Goal: Task Accomplishment & Management: Use online tool/utility

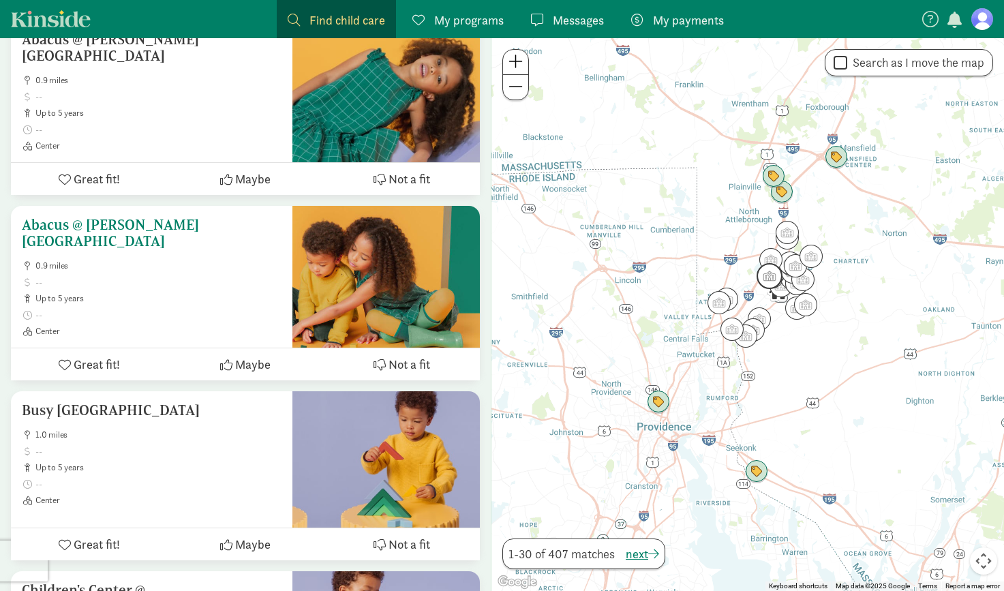
scroll to position [1795, 0]
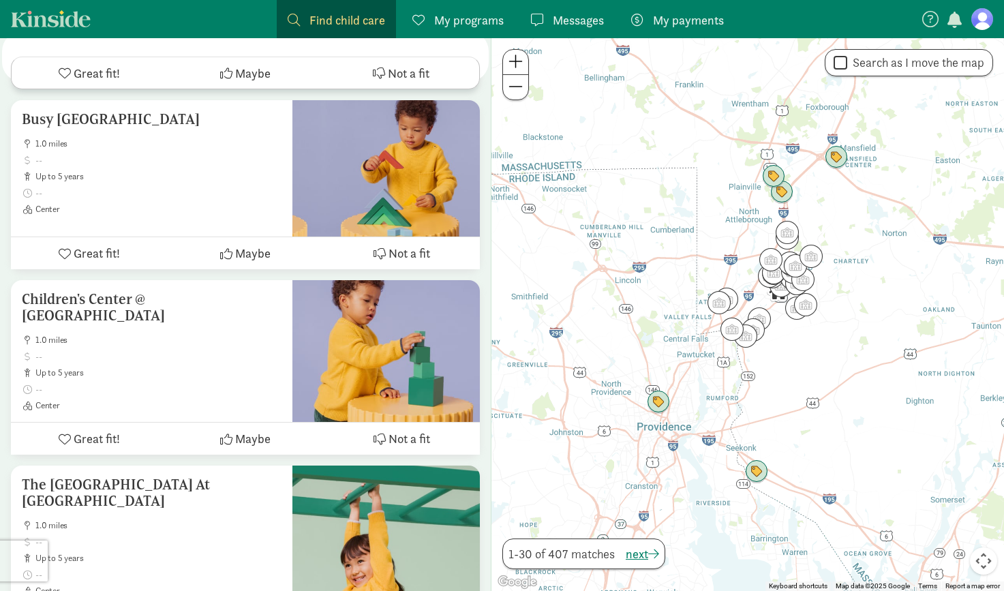
click at [329, 8] on link "Find child care Find" at bounding box center [336, 19] width 119 height 38
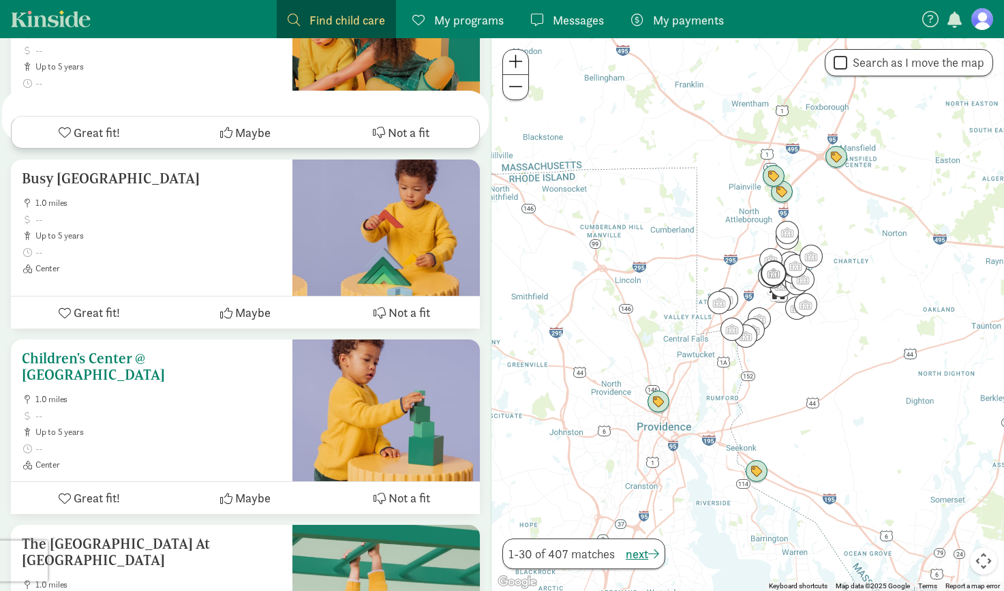
scroll to position [0, 0]
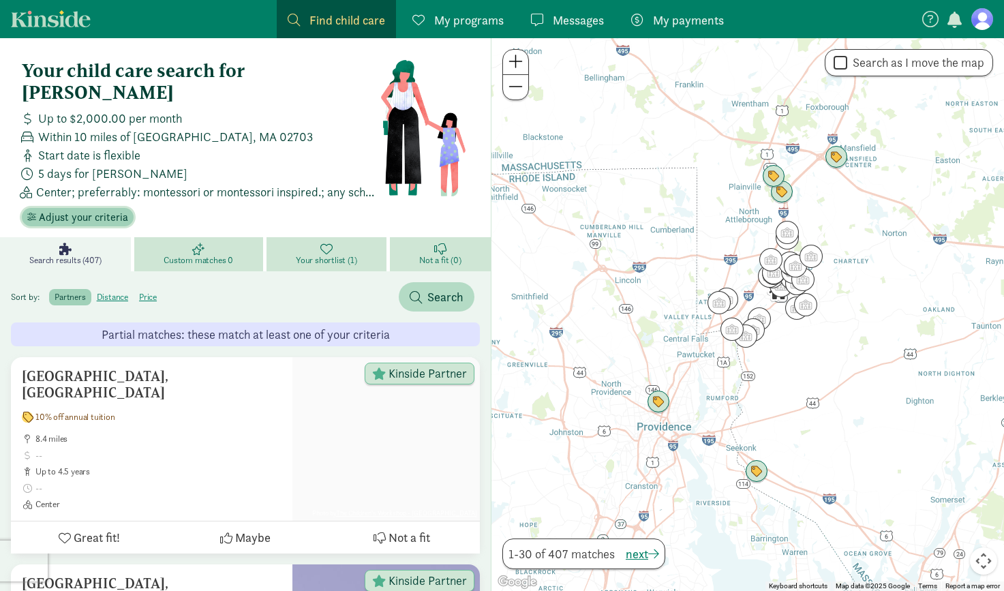
click at [102, 209] on span "Adjust your criteria" at bounding box center [83, 217] width 89 height 16
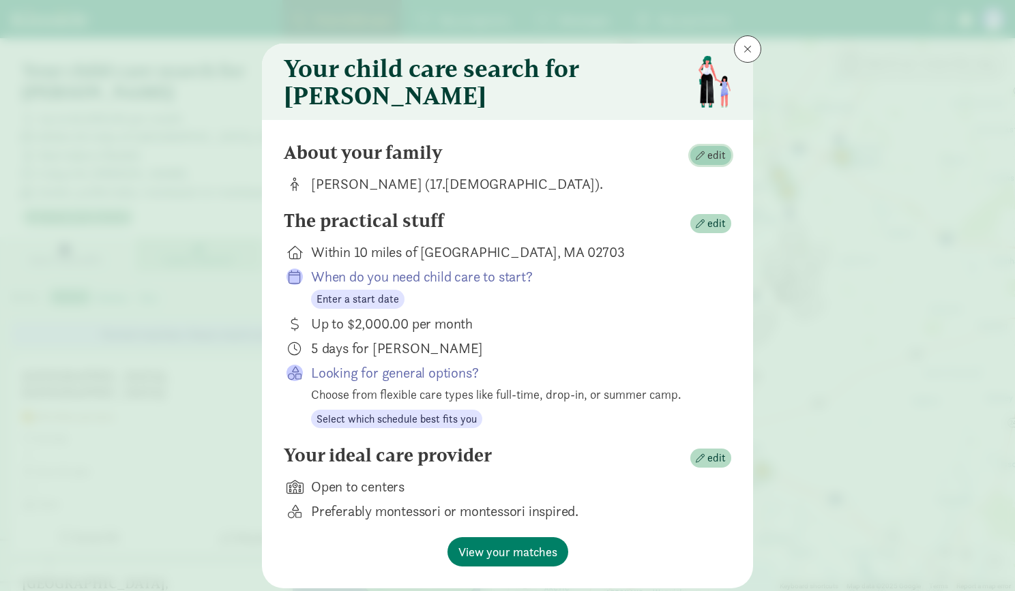
click at [700, 160] on span "button" at bounding box center [699, 155] width 9 height 9
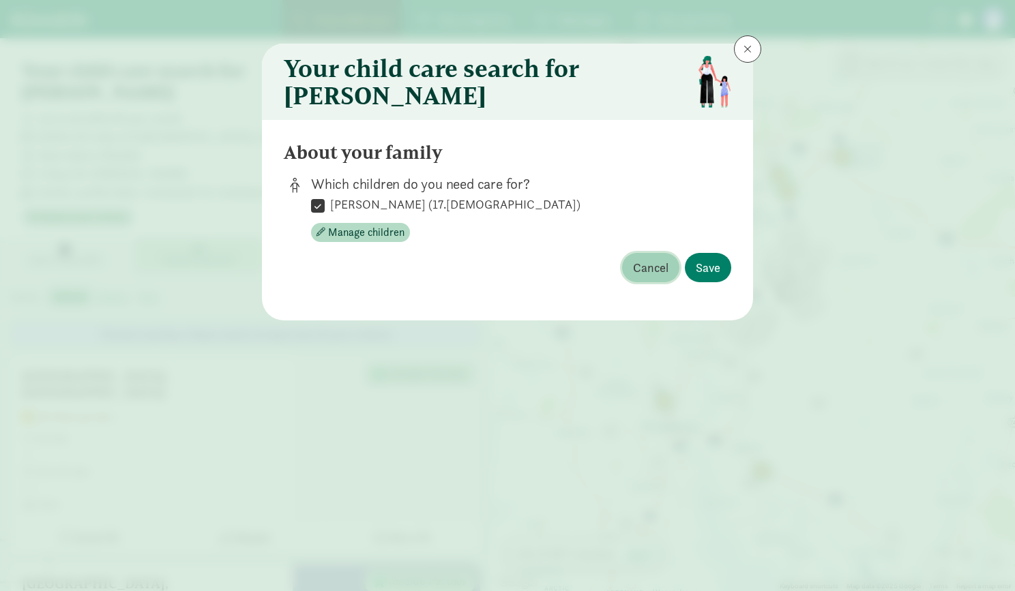
click at [653, 273] on span "Cancel" at bounding box center [650, 267] width 35 height 18
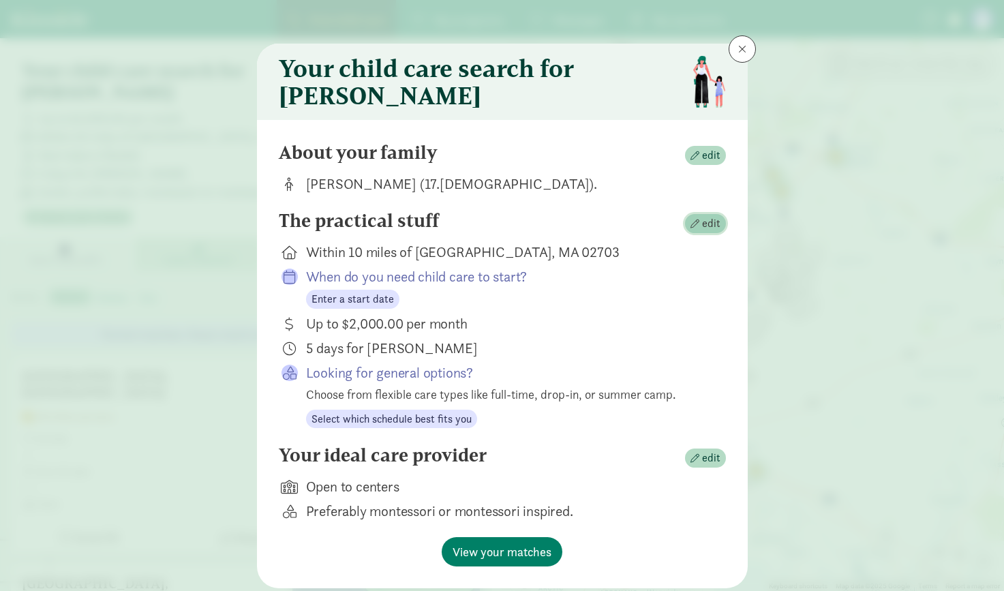
click at [709, 230] on span "edit" at bounding box center [711, 223] width 18 height 16
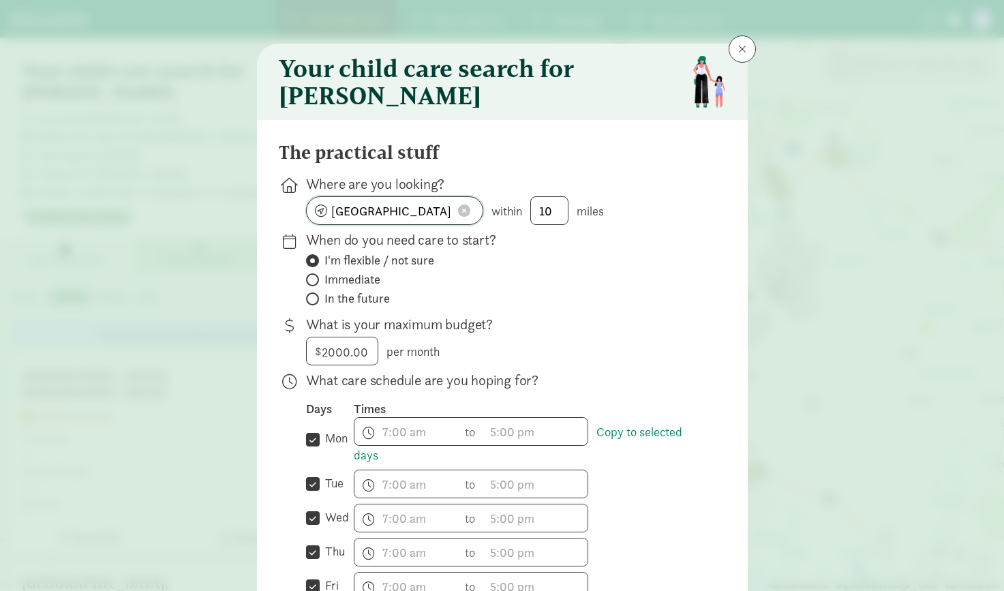
click at [402, 219] on input "[GEOGRAPHIC_DATA]" at bounding box center [395, 210] width 176 height 27
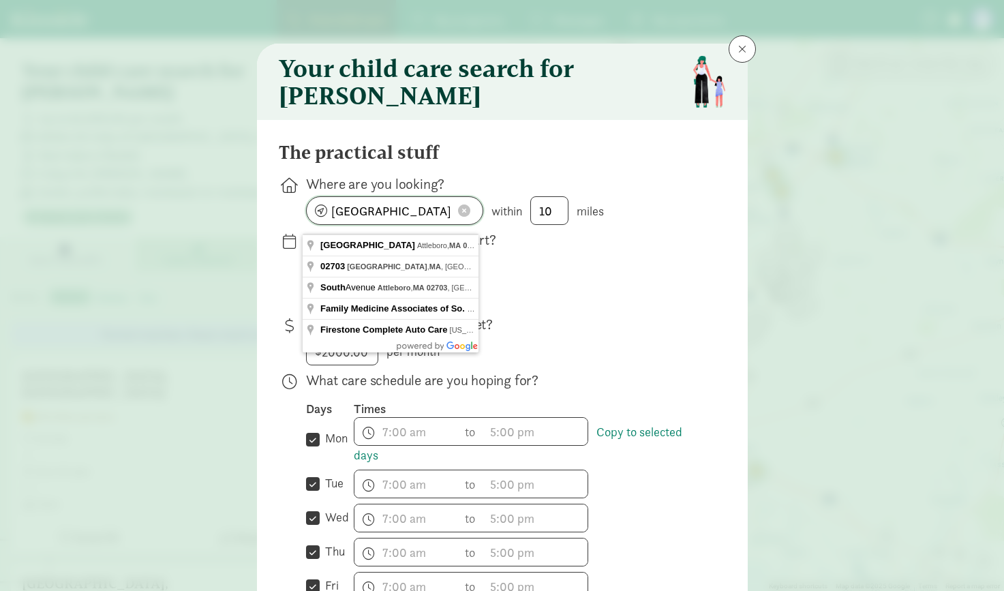
paste input "[STREET_ADDRESS][US_STATE]"
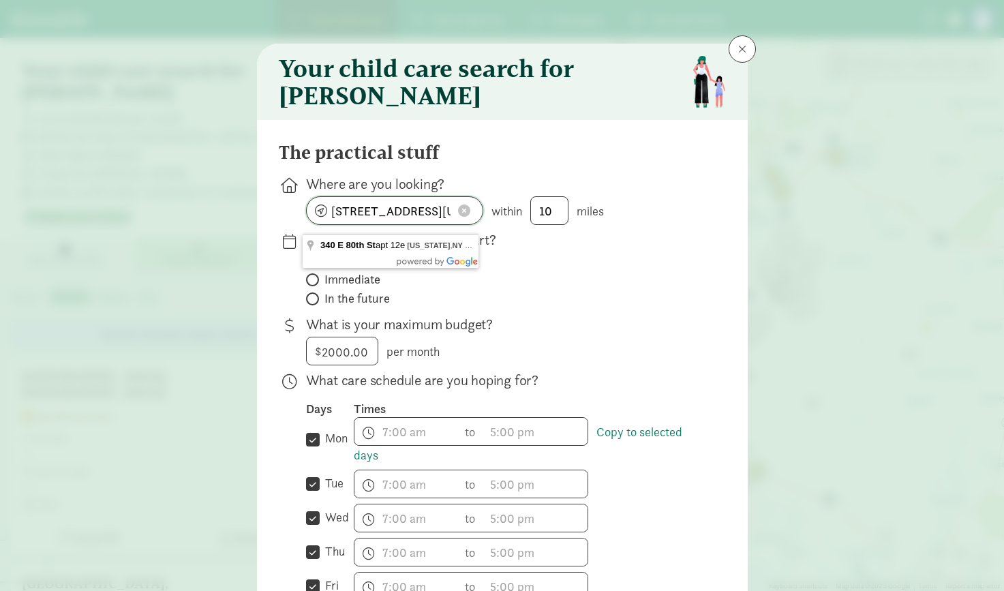
drag, startPoint x: 340, startPoint y: 221, endPoint x: 134, endPoint y: 209, distance: 206.3
click at [134, 209] on div "Your child care search for [PERSON_NAME] The practical stuff Where are you look…" at bounding box center [502, 295] width 1004 height 591
type input "[US_STATE][GEOGRAPHIC_DATA]"
drag, startPoint x: 551, startPoint y: 222, endPoint x: 528, endPoint y: 222, distance: 23.2
click at [530, 222] on span "10" at bounding box center [549, 210] width 38 height 29
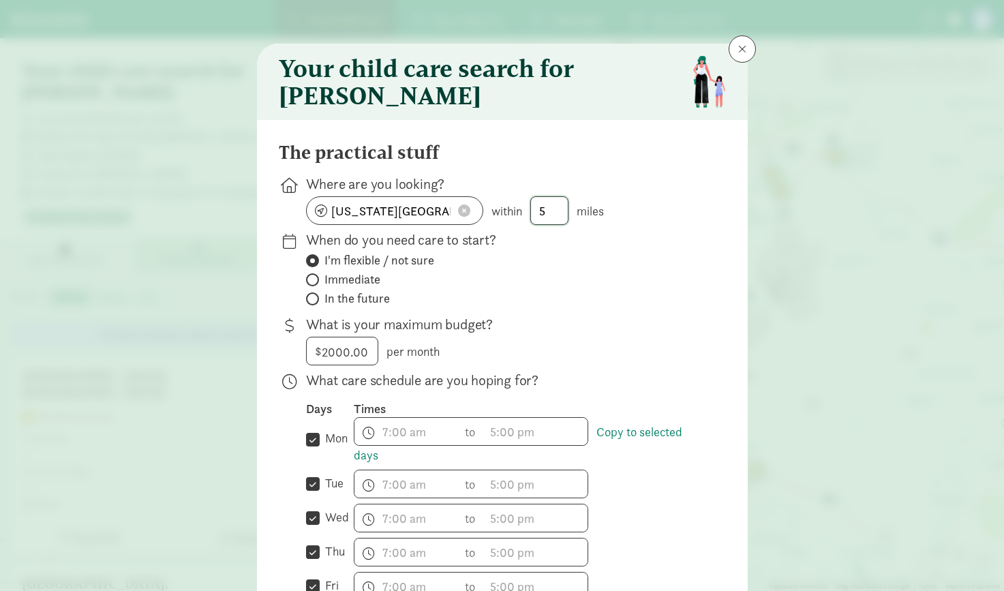
type input "5"
click at [328, 288] on span "Immediate" at bounding box center [353, 279] width 56 height 16
click at [315, 284] on input "Immediate" at bounding box center [310, 279] width 9 height 9
radio input "true"
radio input "false"
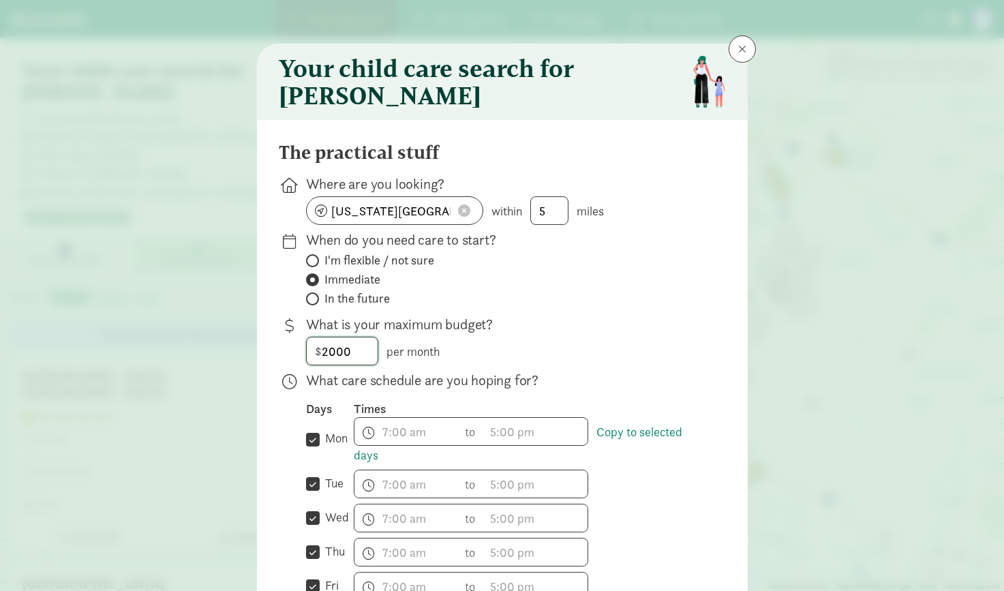
drag, startPoint x: 370, startPoint y: 366, endPoint x: 252, endPoint y: 354, distance: 118.6
click at [252, 354] on div "Your child care search for [PERSON_NAME] The practical stuff Where are you look…" at bounding box center [502, 295] width 1004 height 591
click at [717, 371] on div "What is your maximum budget? $ per month" at bounding box center [502, 491] width 447 height 241
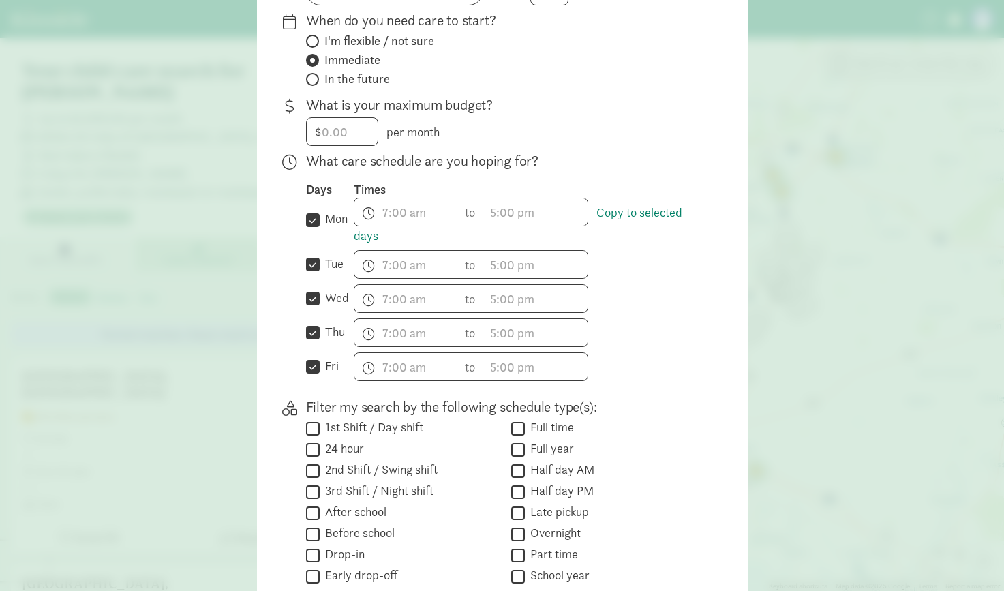
scroll to position [430, 0]
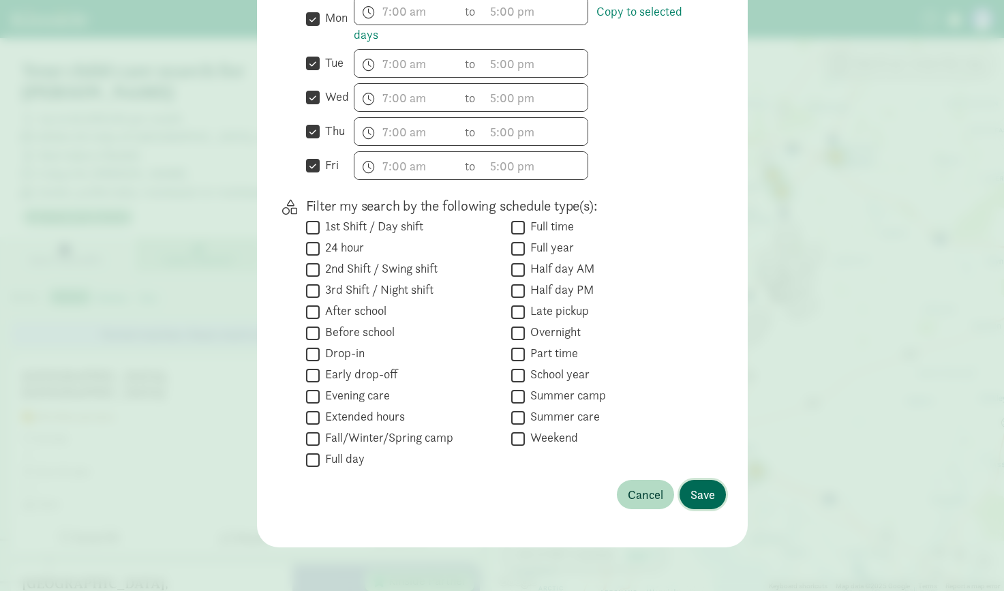
click at [698, 494] on span "Save" at bounding box center [703, 494] width 25 height 18
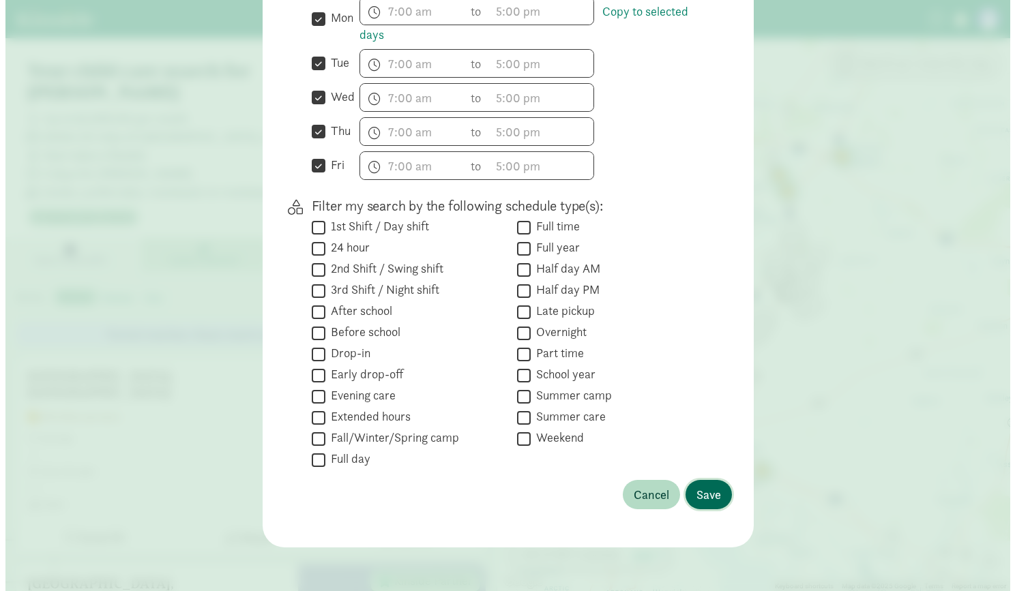
scroll to position [50, 0]
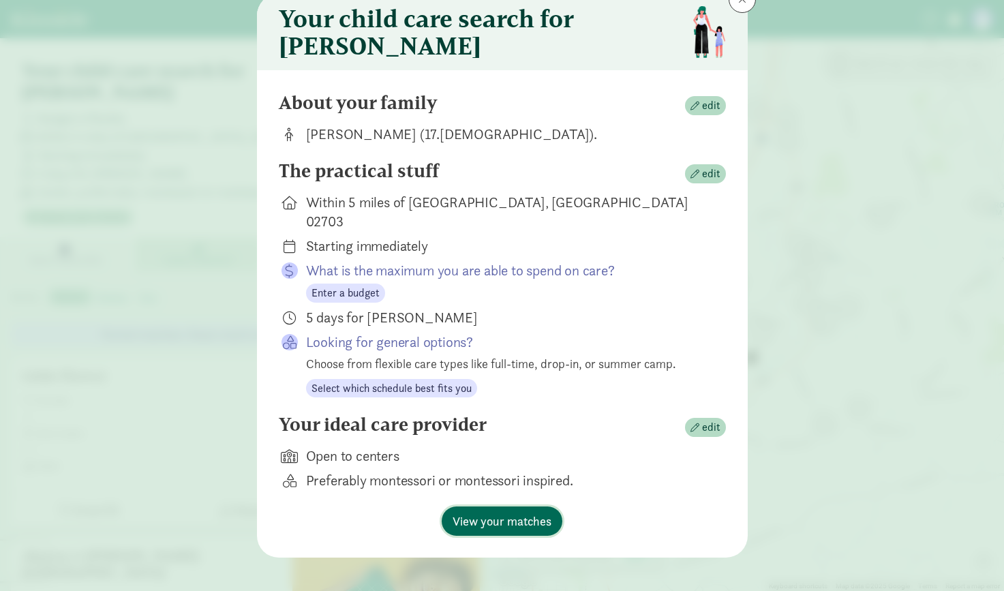
click at [532, 512] on span "View your matches" at bounding box center [502, 521] width 99 height 18
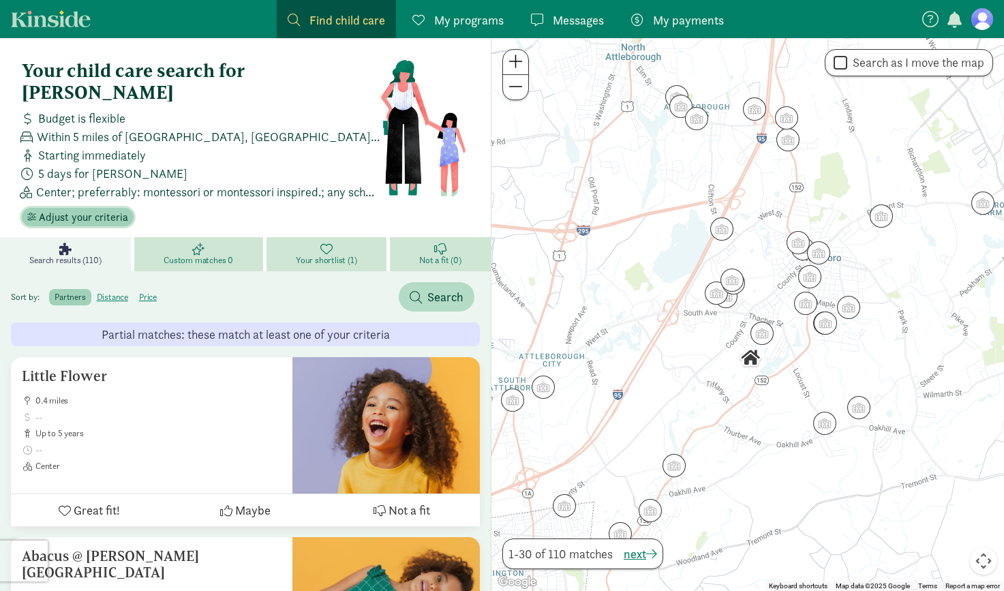
click at [102, 209] on span "Adjust your criteria" at bounding box center [83, 217] width 89 height 16
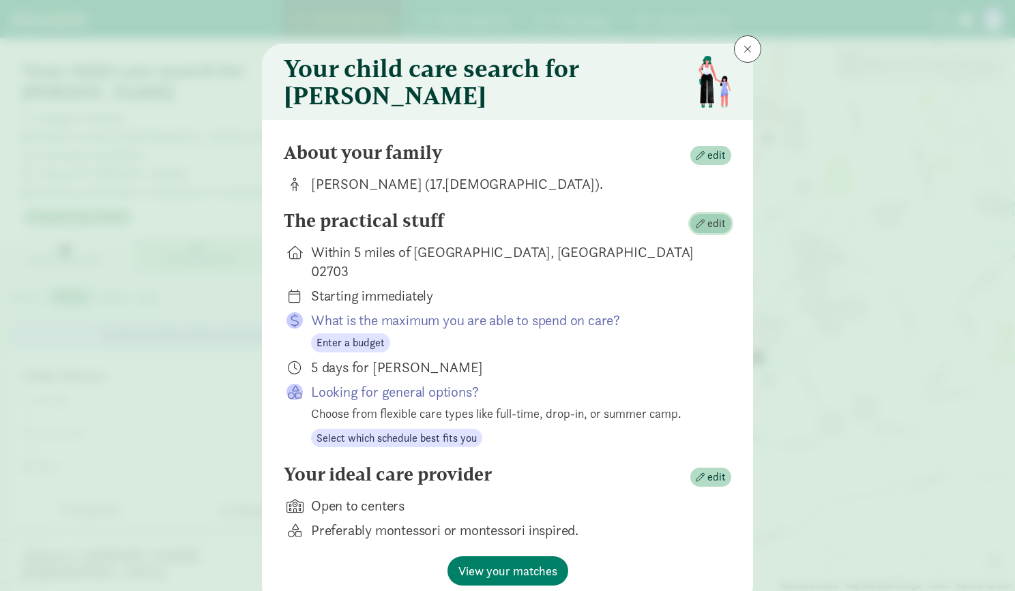
click at [717, 232] on span "edit" at bounding box center [716, 223] width 18 height 16
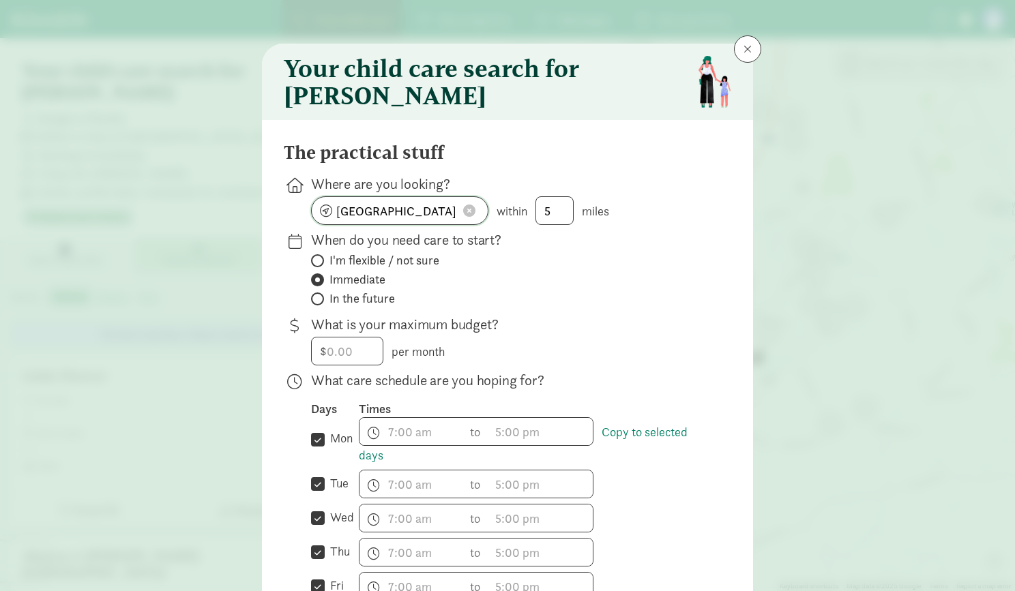
click at [425, 218] on input "[GEOGRAPHIC_DATA]" at bounding box center [400, 210] width 176 height 27
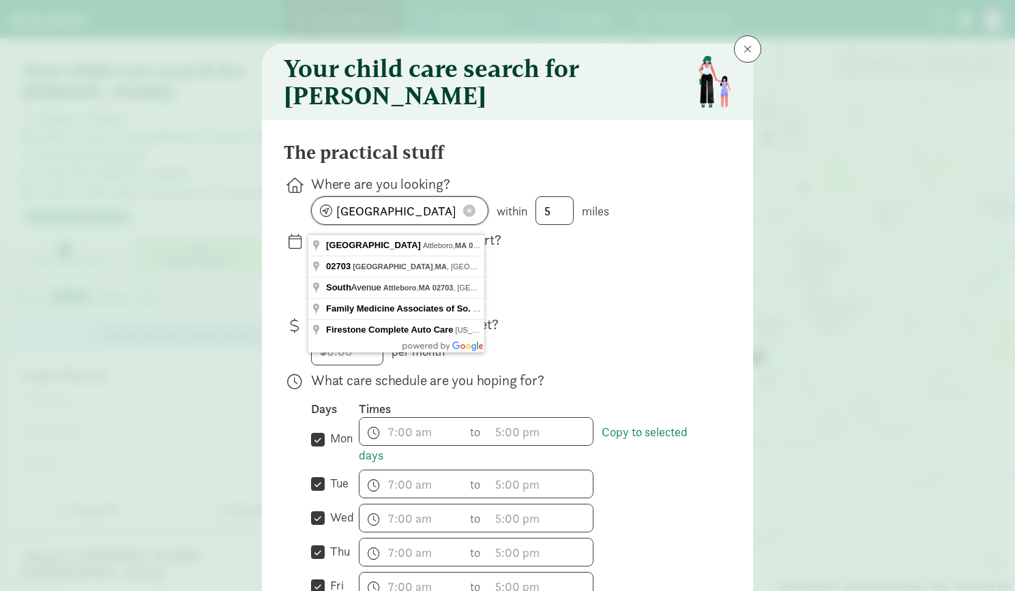
click at [425, 218] on input "[GEOGRAPHIC_DATA]" at bounding box center [400, 210] width 176 height 27
paste input "[STREET_ADDRESS][US_STATE]"
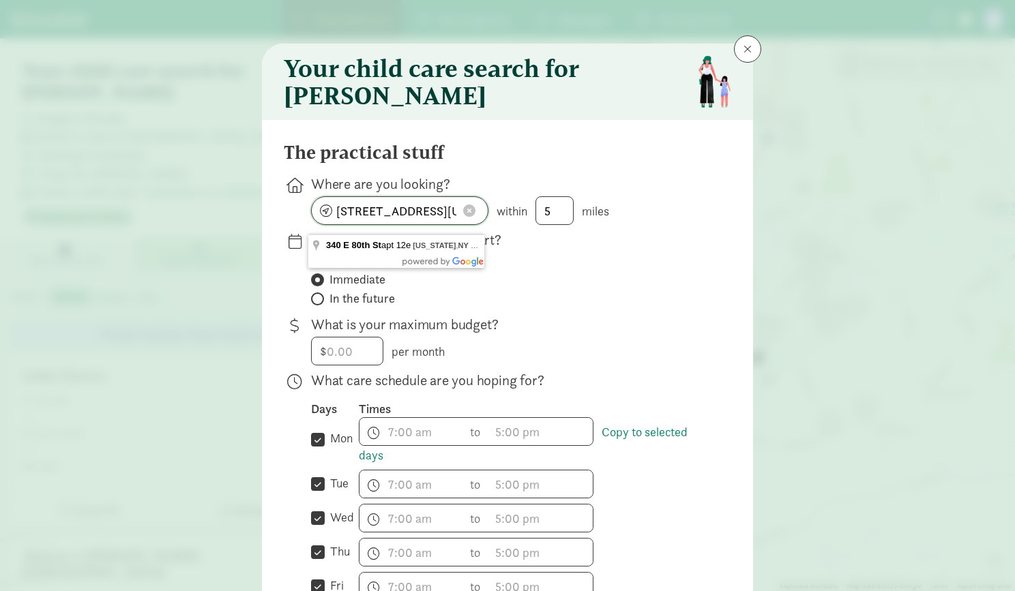
drag, startPoint x: 346, startPoint y: 221, endPoint x: 218, endPoint y: 209, distance: 128.8
click at [218, 209] on div "Your child care search for [PERSON_NAME] The practical stuff Where are you look…" at bounding box center [507, 295] width 1015 height 591
type input "[US_STATE][GEOGRAPHIC_DATA], [GEOGRAPHIC_DATA]"
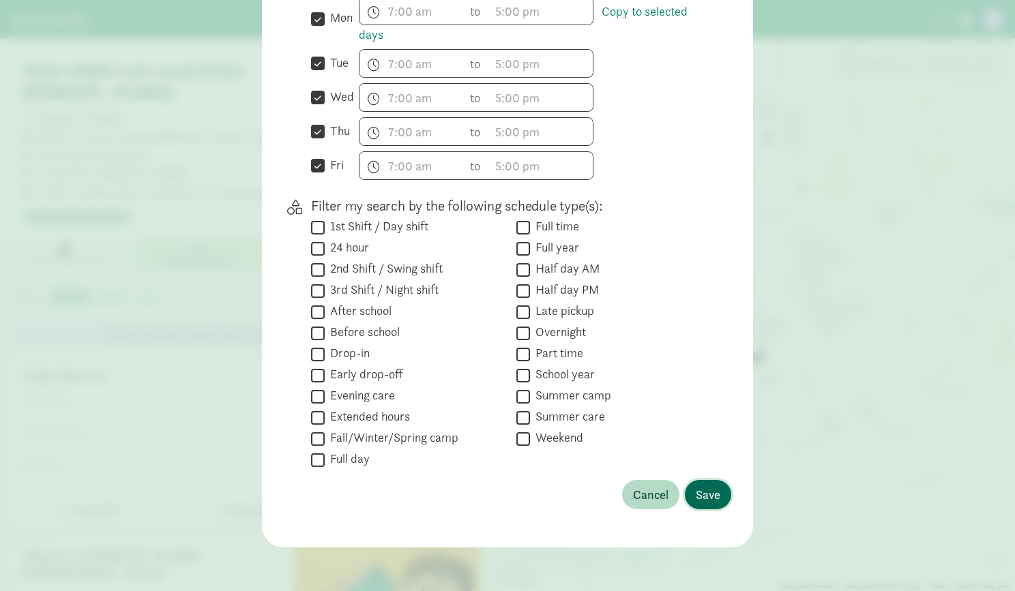
click at [706, 495] on span "Save" at bounding box center [707, 494] width 25 height 18
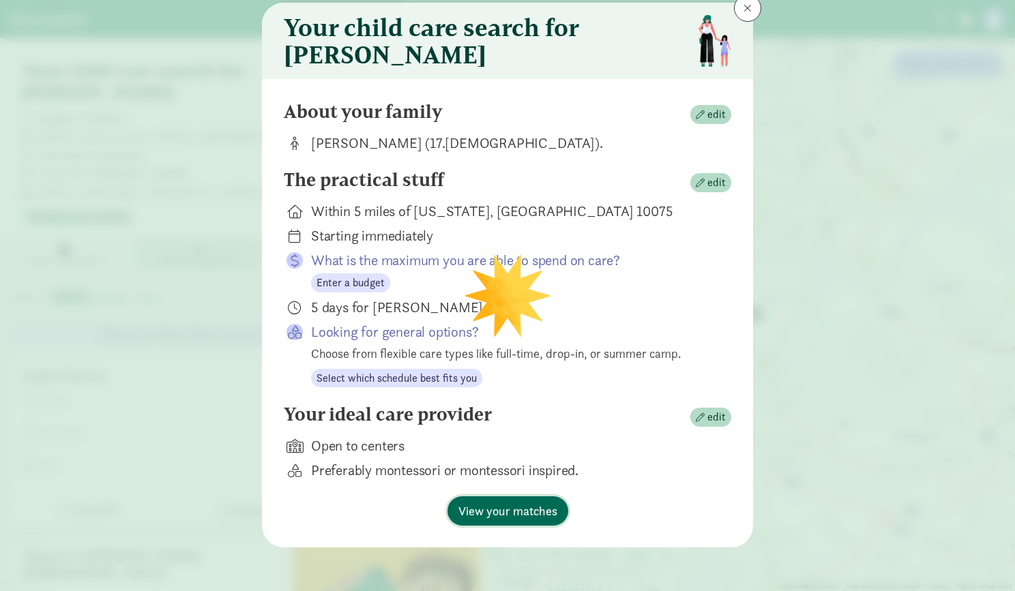
click at [524, 507] on span "View your matches" at bounding box center [507, 511] width 99 height 18
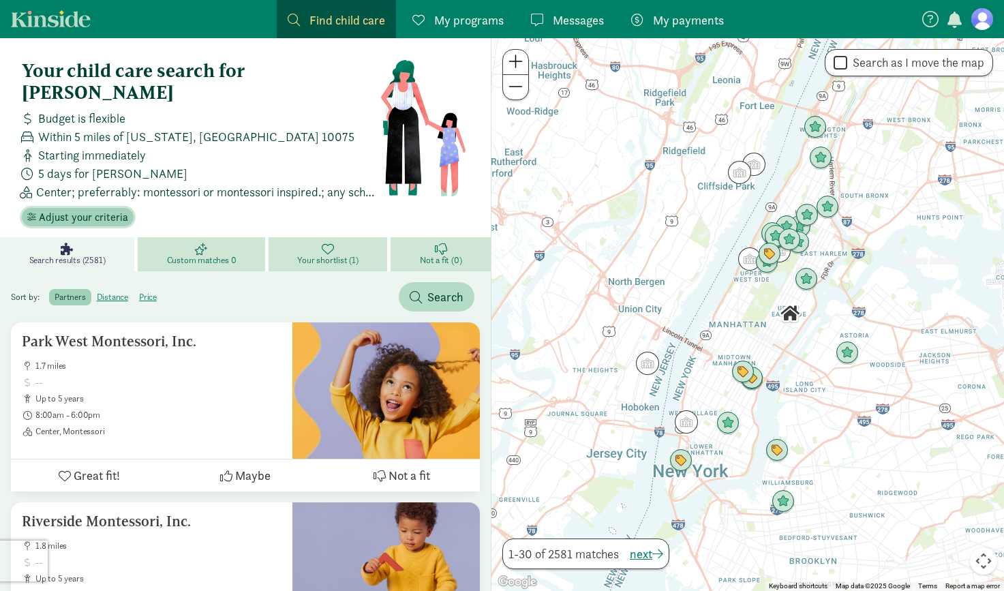
click at [121, 209] on span "Adjust your criteria" at bounding box center [83, 217] width 89 height 16
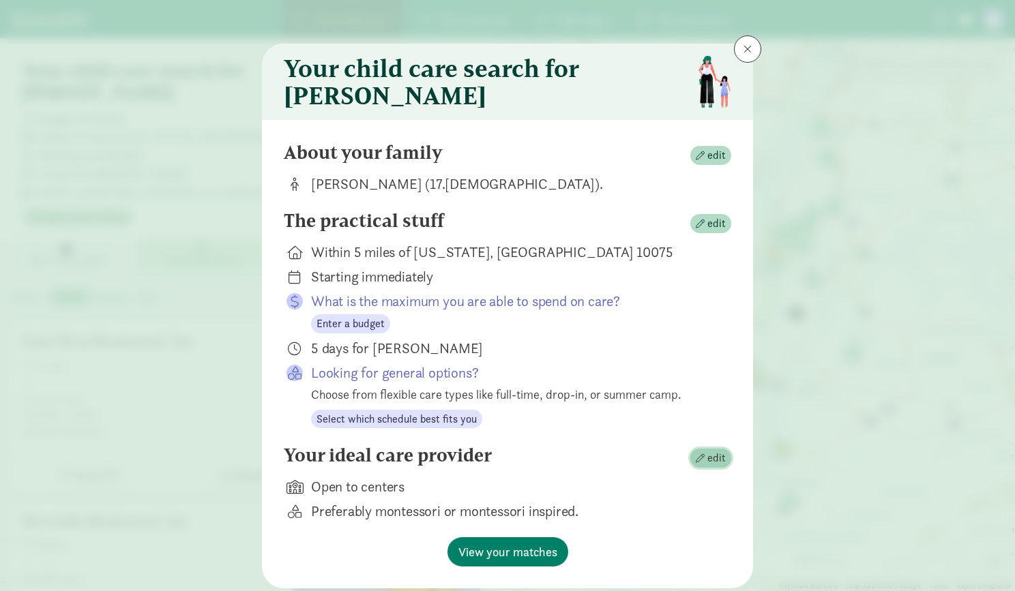
click at [702, 466] on span "edit" at bounding box center [710, 458] width 30 height 16
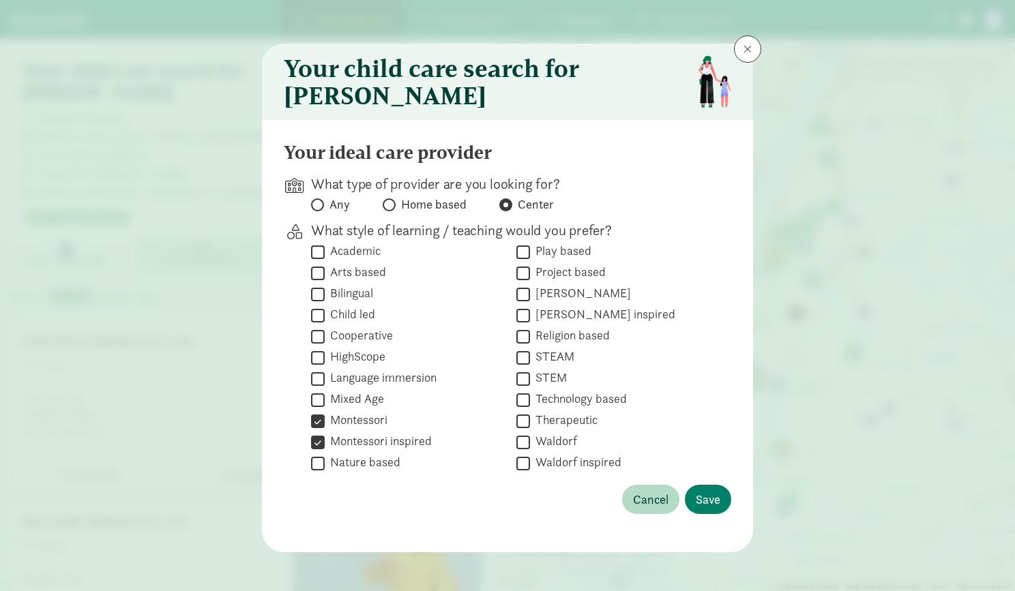
click at [316, 448] on input "Montessori inspired" at bounding box center [318, 442] width 14 height 18
checkbox input "false"
click at [318, 430] on input "Montessori" at bounding box center [318, 421] width 14 height 18
checkbox input "false"
click at [708, 509] on span "Save" at bounding box center [707, 499] width 25 height 18
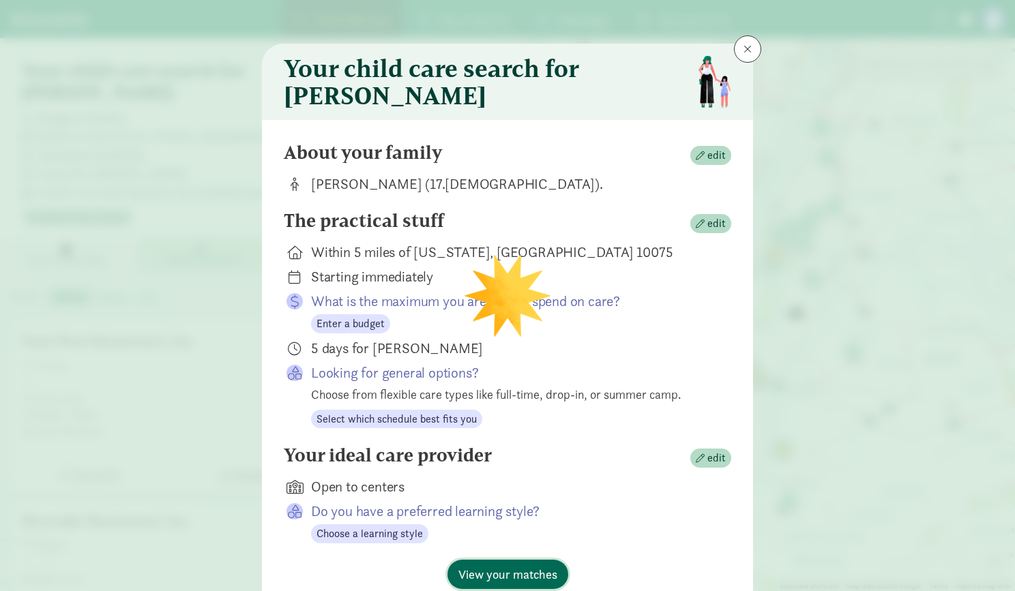
click at [539, 576] on span "View your matches" at bounding box center [507, 574] width 99 height 18
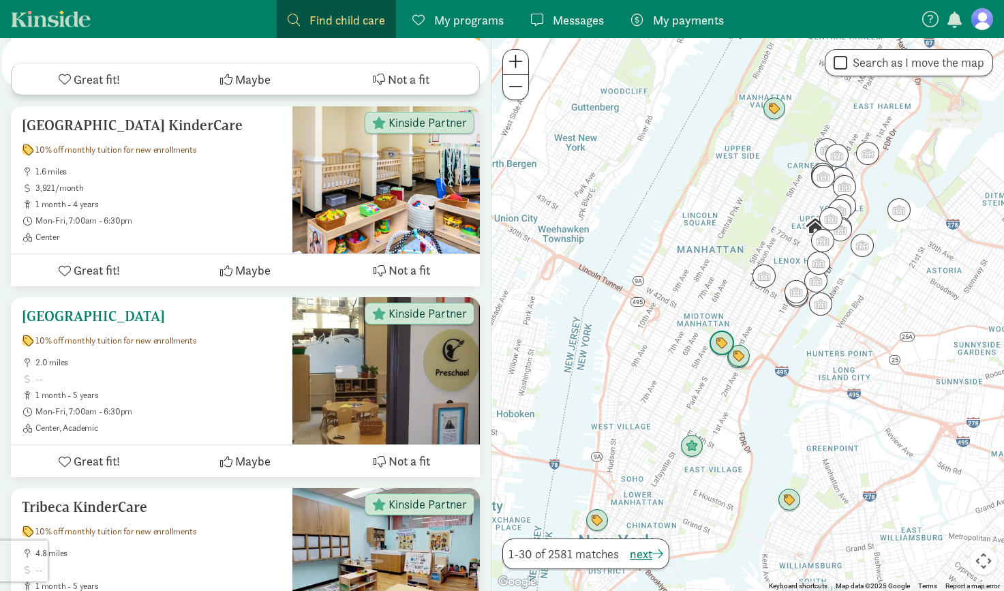
scroll to position [615, 0]
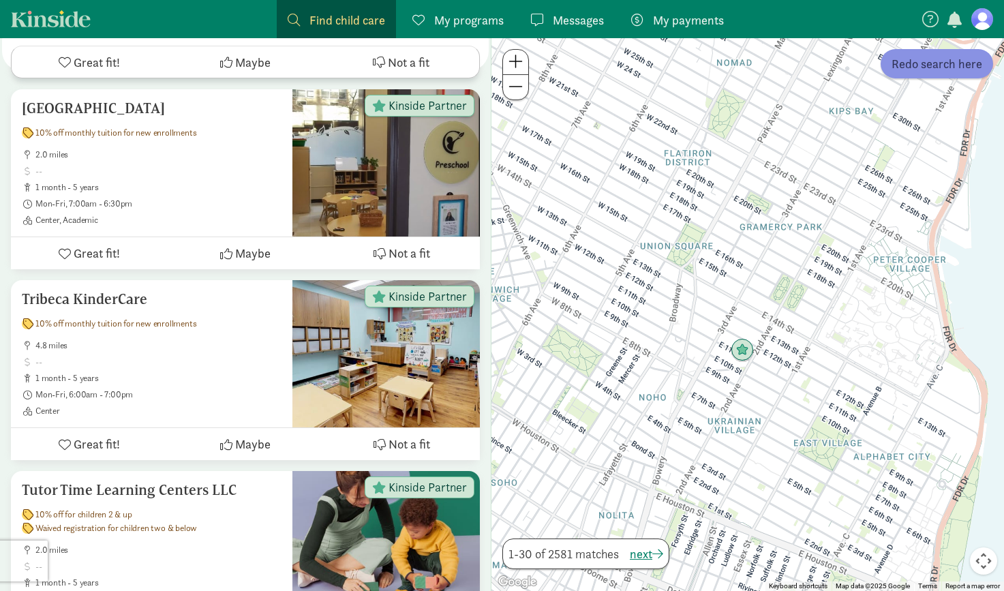
click at [917, 68] on span "Redo search here" at bounding box center [937, 64] width 91 height 18
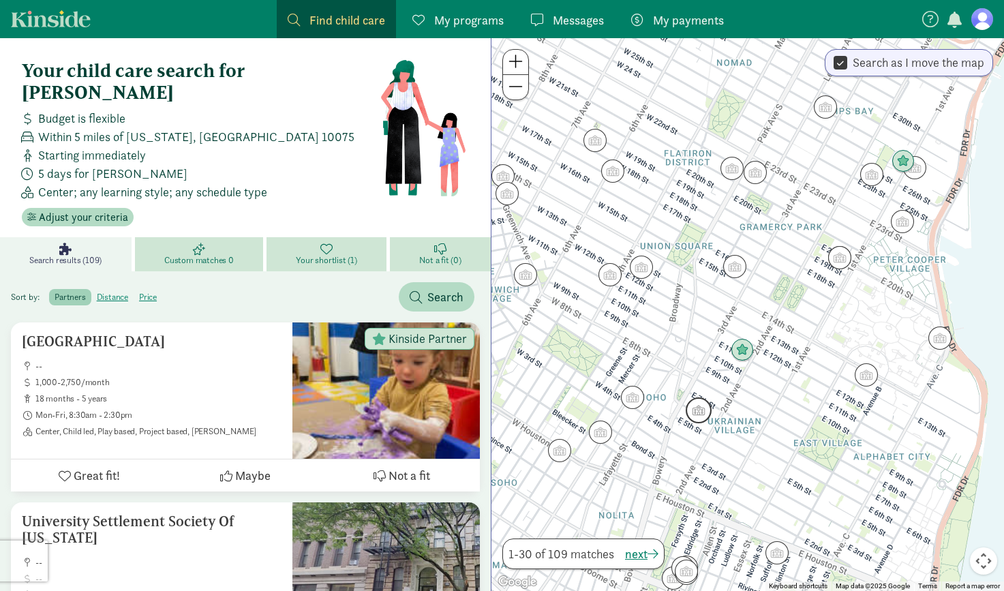
click at [702, 414] on img "Click to see details" at bounding box center [699, 411] width 26 height 26
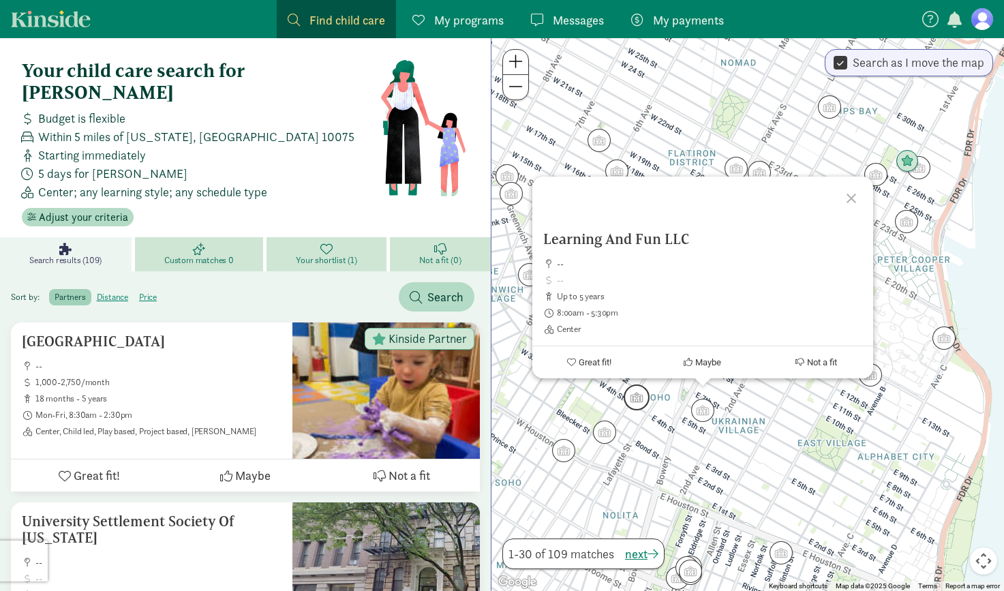
click at [639, 406] on img "Click to see details" at bounding box center [637, 398] width 26 height 26
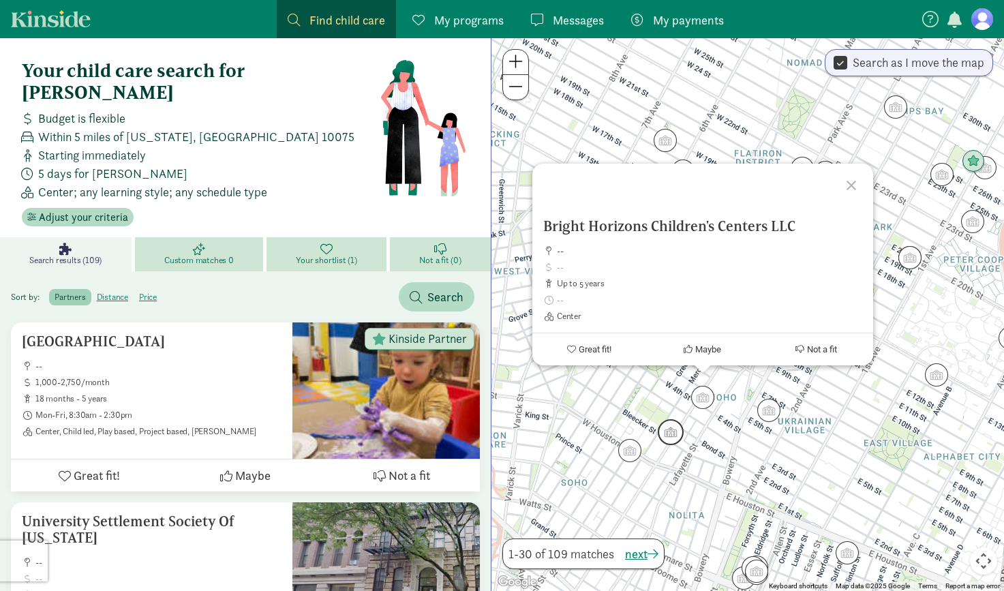
click at [674, 439] on img "Click to see details" at bounding box center [671, 432] width 26 height 26
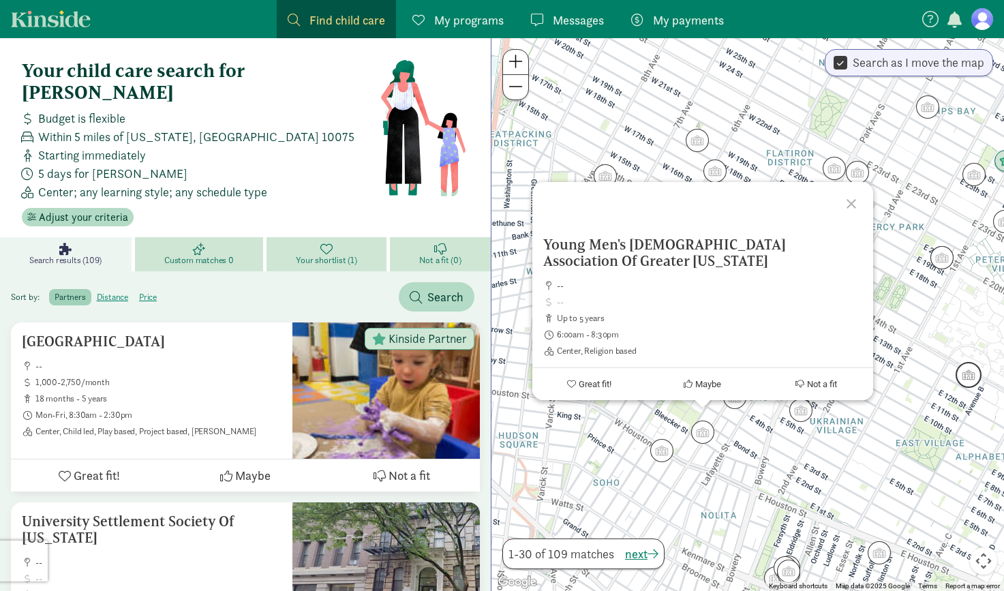
click at [966, 386] on img "Click to see details" at bounding box center [969, 375] width 26 height 26
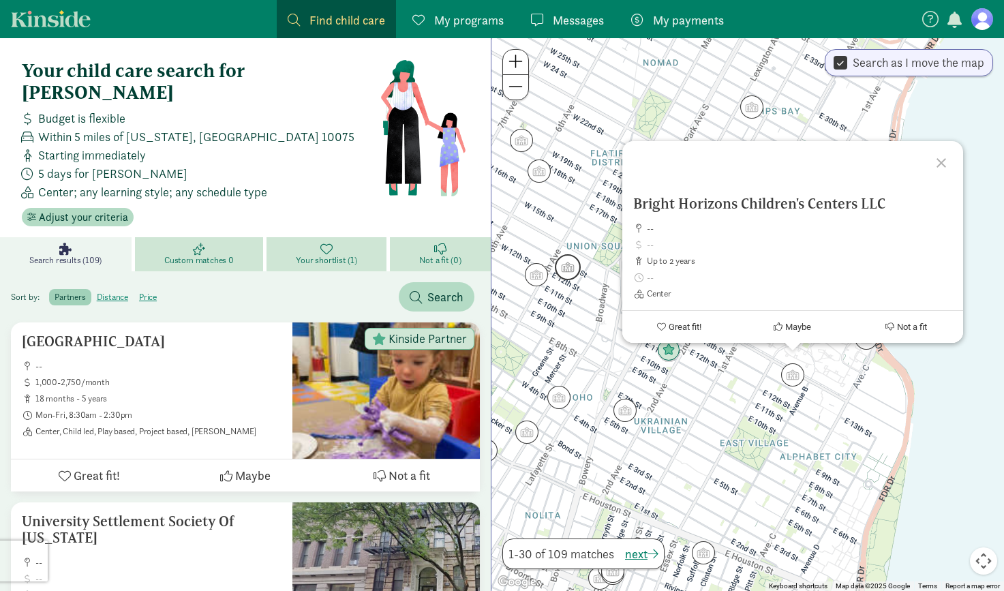
click at [562, 271] on img "Click to see details" at bounding box center [568, 267] width 26 height 26
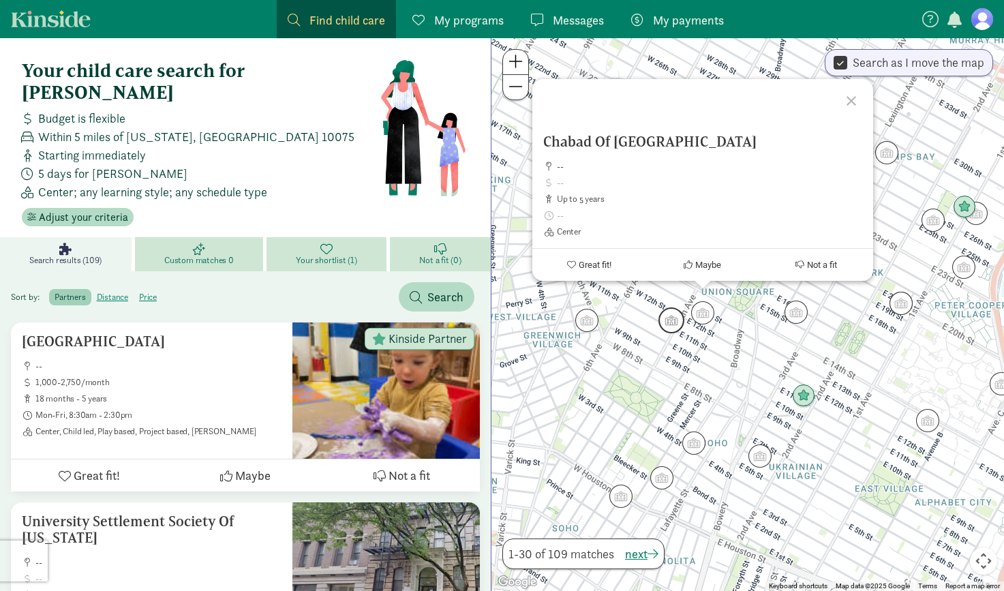
click at [670, 327] on img "Click to see details" at bounding box center [672, 321] width 26 height 26
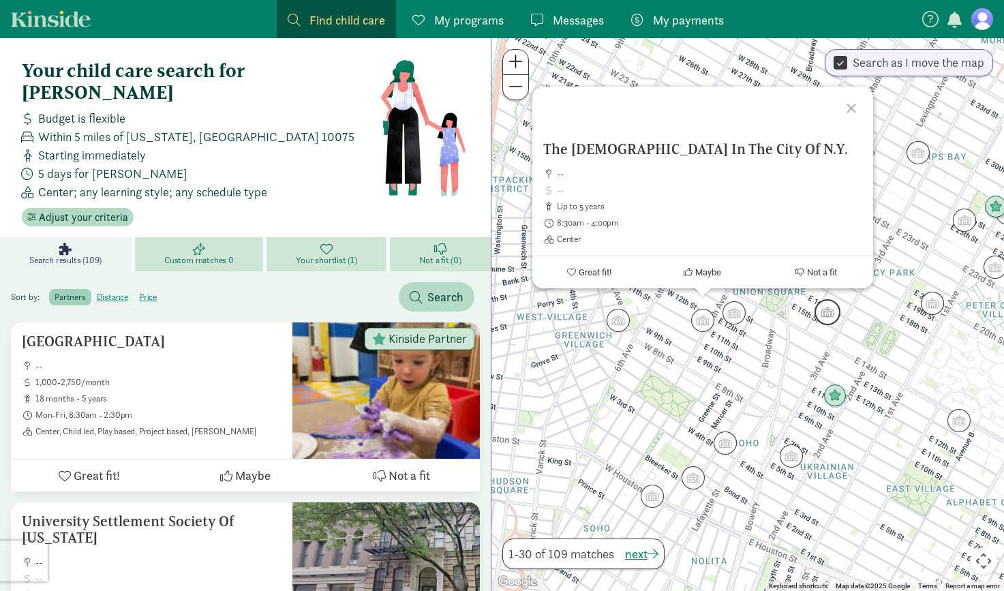
click at [835, 318] on img "Click to see details" at bounding box center [828, 312] width 26 height 26
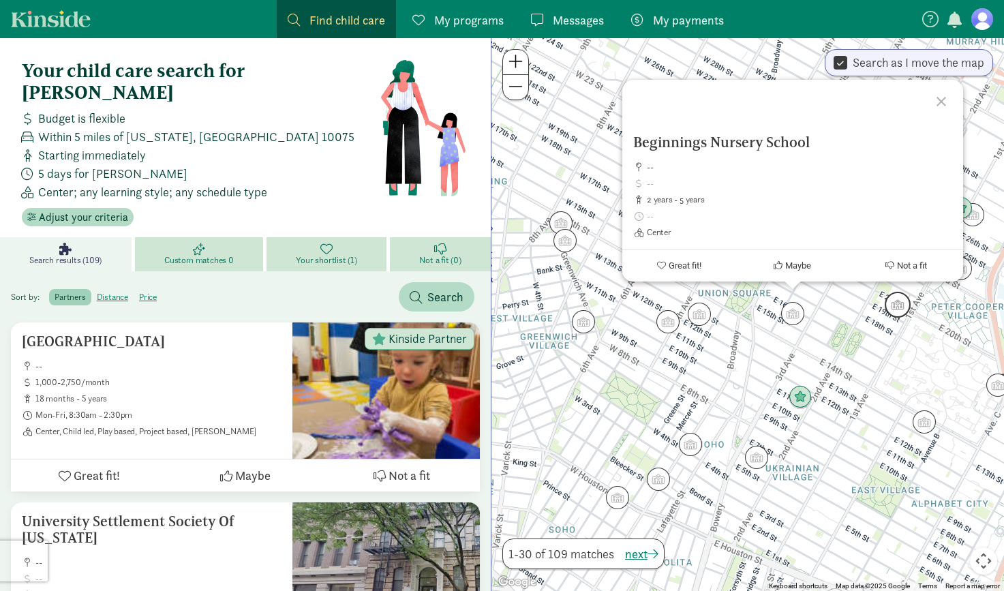
click at [909, 307] on img "Click to see details" at bounding box center [898, 305] width 26 height 26
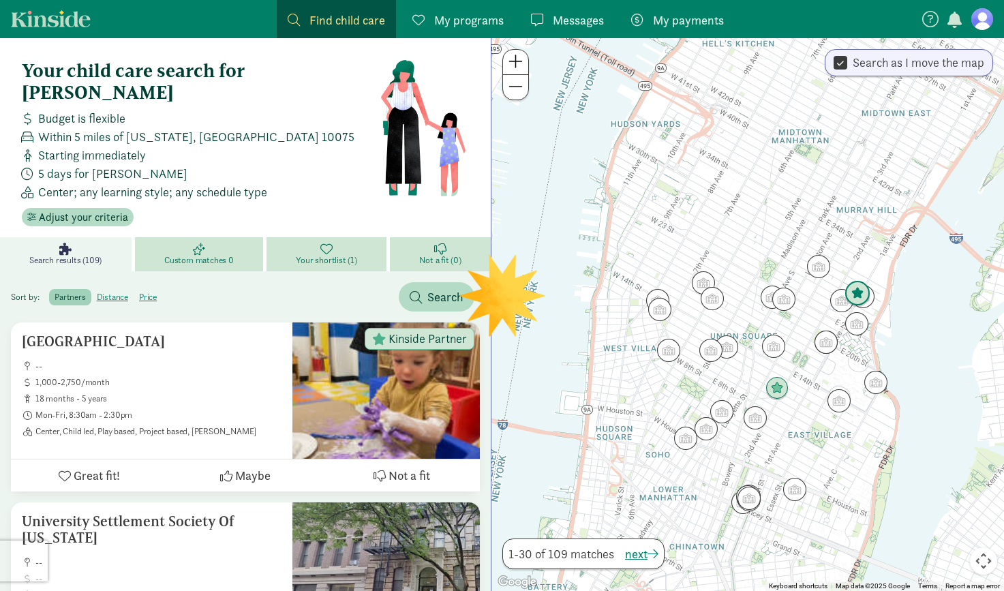
click at [858, 299] on img "Click to see details" at bounding box center [858, 294] width 26 height 26
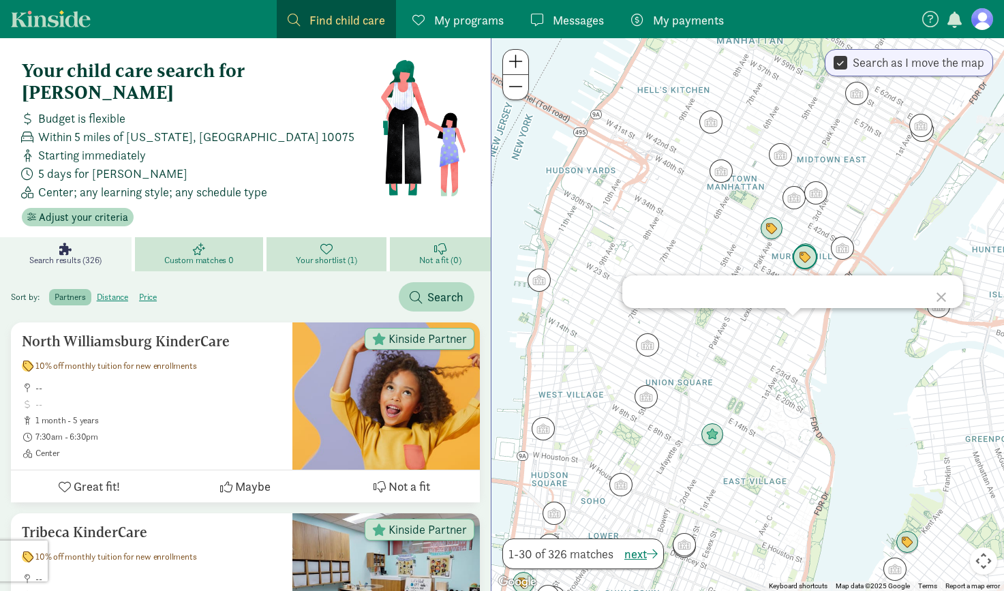
click at [803, 257] on img "Click to see details" at bounding box center [805, 258] width 26 height 26
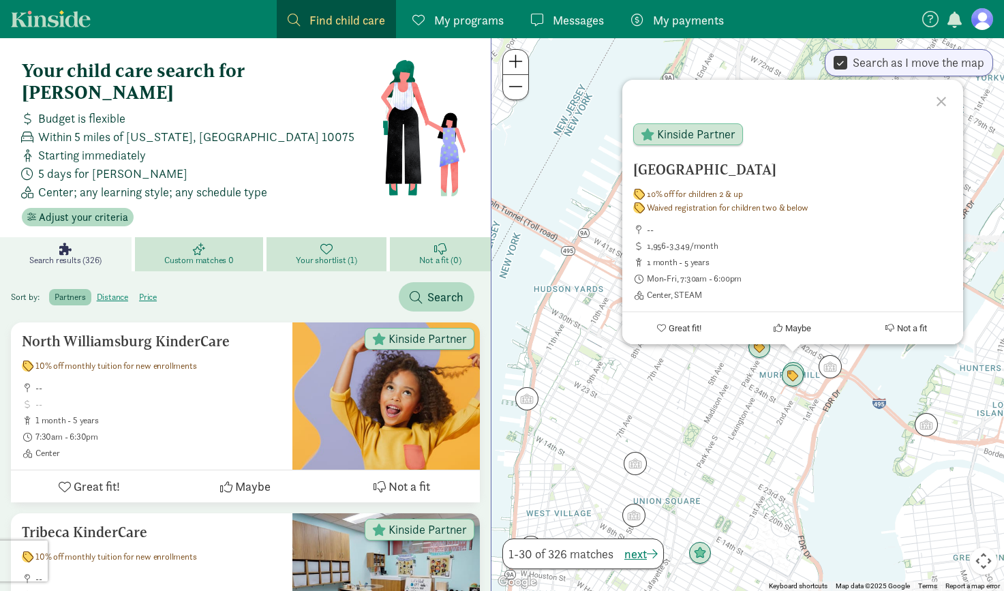
click at [985, 27] on figure at bounding box center [983, 19] width 22 height 22
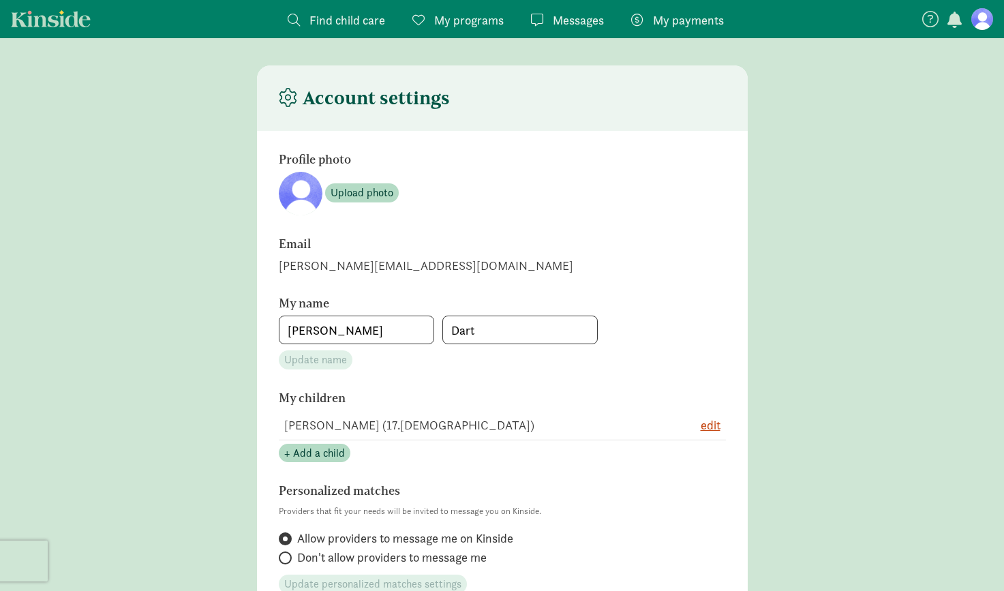
scroll to position [519, 0]
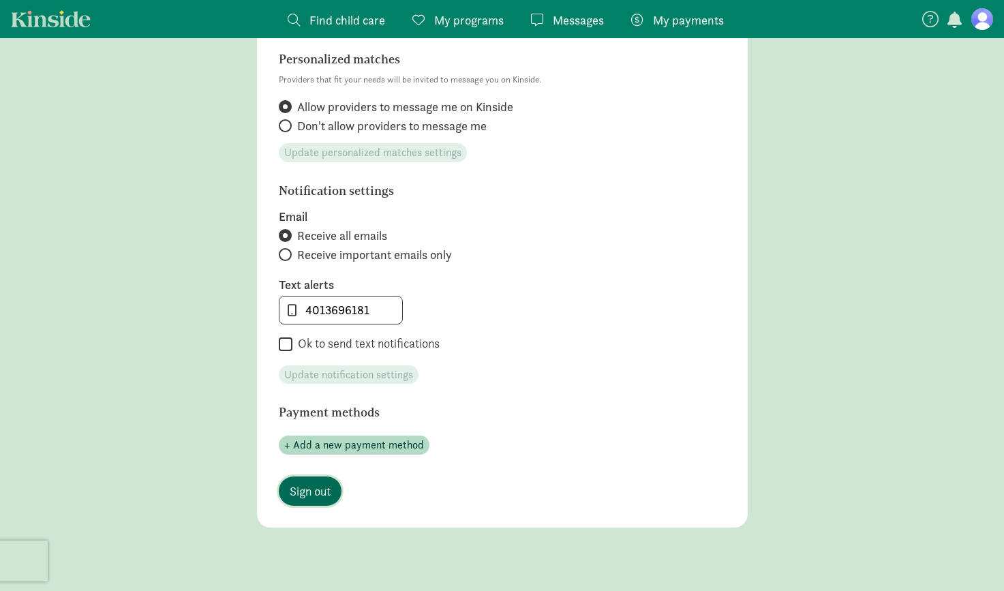
click at [316, 491] on span "Sign out" at bounding box center [310, 491] width 41 height 18
